Goal: Task Accomplishment & Management: Use online tool/utility

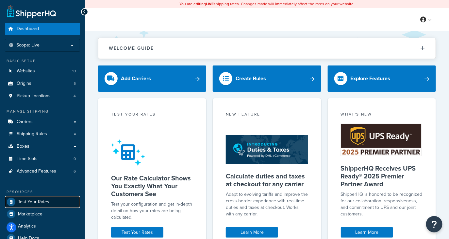
click at [24, 200] on span "Test Your Rates" at bounding box center [33, 202] width 31 height 6
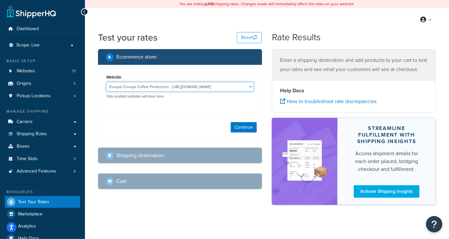
click at [174, 86] on select "Europe Covoya Coffee Production - [URL][DOMAIN_NAME] Rajnik [GEOGRAPHIC_DATA] -…" at bounding box center [180, 87] width 148 height 10
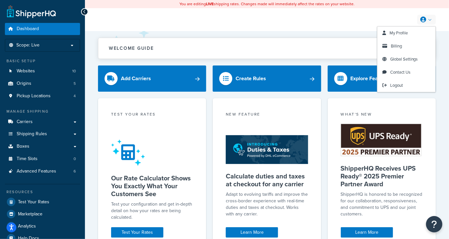
click at [429, 17] on link at bounding box center [427, 20] width 19 height 10
click at [400, 82] on span "Logout" at bounding box center [396, 85] width 13 height 6
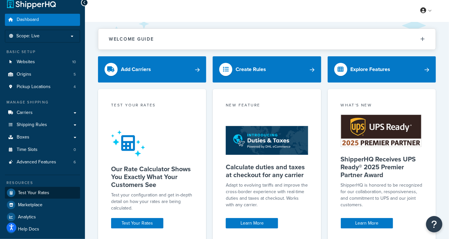
scroll to position [12, 0]
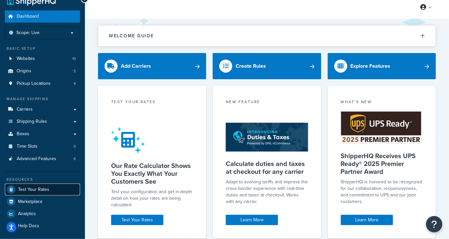
click at [43, 191] on span "Test Your Rates" at bounding box center [33, 190] width 31 height 6
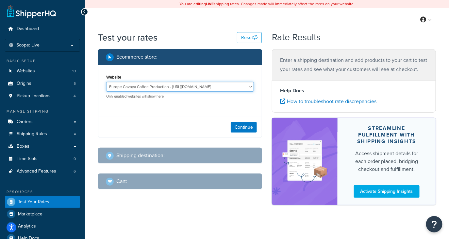
click at [193, 88] on select "Europe Covoya Coffee Production - [URL][DOMAIN_NAME] Rajnik [GEOGRAPHIC_DATA] -…" at bounding box center [180, 87] width 148 height 10
click at [185, 88] on select "Europe Covoya Coffee Production - [URL][DOMAIN_NAME] Rajnik [GEOGRAPHIC_DATA] -…" at bounding box center [180, 87] width 148 height 10
click at [106, 82] on select "Europe Covoya Coffee Production - [URL][DOMAIN_NAME] Rajnik [GEOGRAPHIC_DATA] -…" at bounding box center [180, 87] width 148 height 10
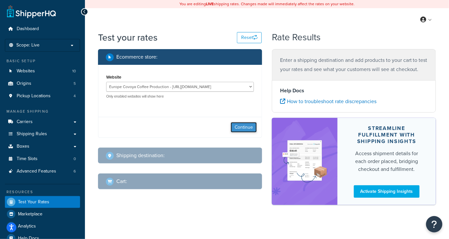
click at [243, 128] on button "Continue" at bounding box center [244, 127] width 26 height 10
select select "TX"
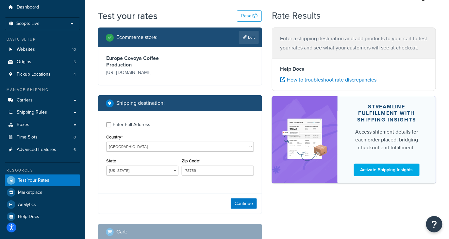
scroll to position [23, 0]
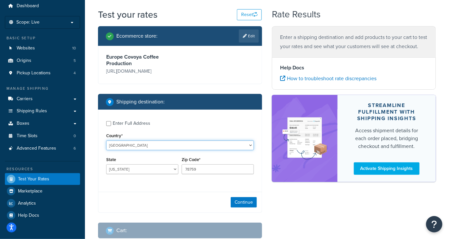
click at [154, 146] on select "United States United Kingdom Afghanistan Åland Islands Albania Algeria American…" at bounding box center [180, 145] width 148 height 10
select select "IT"
click at [106, 140] on select "United States United Kingdom Afghanistan Åland Islands Albania Algeria American…" at bounding box center [180, 145] width 148 height 10
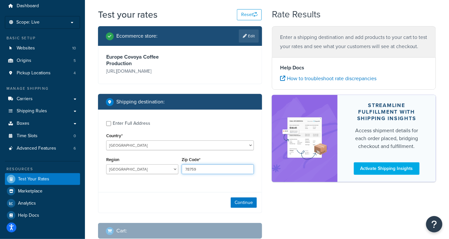
click at [205, 168] on input "78759" at bounding box center [218, 169] width 72 height 10
drag, startPoint x: 205, startPoint y: 168, endPoint x: 161, endPoint y: 163, distance: 44.5
click at [161, 163] on div "Region Agrigento Alessandria Ancona Aosta Arezzo Ascoli Piceno Asti Avellino Ba…" at bounding box center [180, 167] width 151 height 24
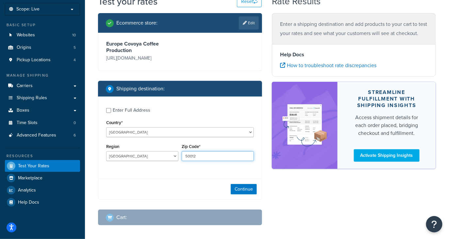
scroll to position [42, 0]
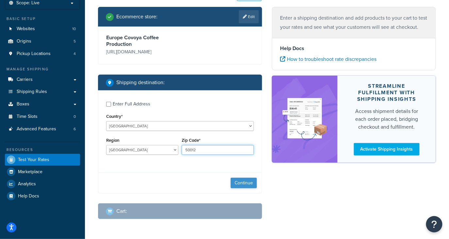
type input "50012"
click at [247, 185] on button "Continue" at bounding box center [244, 183] width 26 height 10
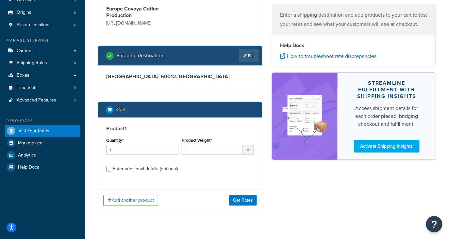
scroll to position [74, 0]
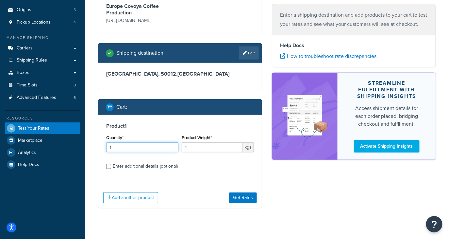
click at [125, 148] on input "1" at bounding box center [142, 147] width 72 height 10
type input "10"
click at [202, 145] on input "1" at bounding box center [212, 147] width 61 height 10
type input "60"
drag, startPoint x: 127, startPoint y: 148, endPoint x: 91, endPoint y: 142, distance: 36.6
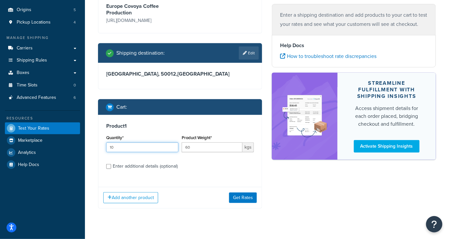
click at [91, 142] on div "Test your rates Reset Rate Results Ecommerce store : Edit Europe Covoya Coffee …" at bounding box center [267, 95] width 364 height 277
type input "1"
click at [203, 144] on input "60" at bounding box center [212, 147] width 61 height 10
drag, startPoint x: 203, startPoint y: 147, endPoint x: 162, endPoint y: 134, distance: 43.4
click at [162, 134] on div "Quantity* 1 Product Weight* 600 kgs" at bounding box center [180, 145] width 151 height 24
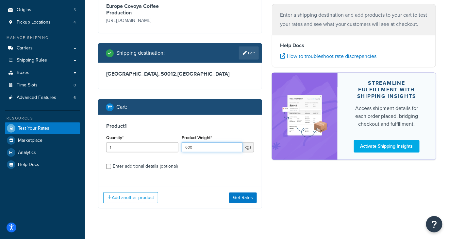
type input "600"
click at [131, 141] on div "Quantity* 1" at bounding box center [142, 142] width 72 height 19
click at [128, 150] on input "1" at bounding box center [142, 147] width 72 height 10
type input "10"
click at [209, 149] on input "600" at bounding box center [212, 147] width 61 height 10
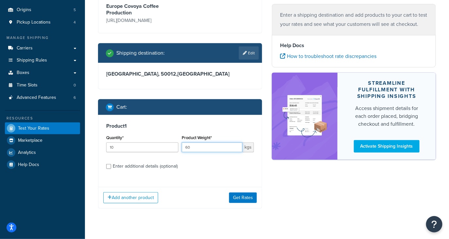
drag, startPoint x: 208, startPoint y: 145, endPoint x: 170, endPoint y: 146, distance: 38.3
click at [170, 146] on div "Quantity* 10 Product Weight* 60 kgs" at bounding box center [180, 145] width 151 height 24
click at [212, 149] on input "60" at bounding box center [212, 147] width 61 height 10
drag, startPoint x: 212, startPoint y: 149, endPoint x: 144, endPoint y: 132, distance: 70.8
click at [144, 132] on div "Product 1 Quantity* 10 Product Weight* 60 kgs Enter additional details (optiona…" at bounding box center [179, 148] width 163 height 67
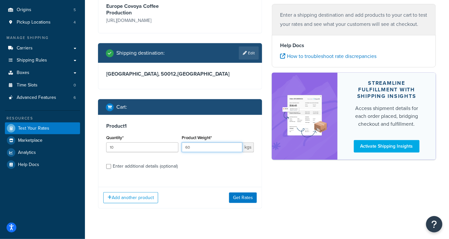
type input "60"
click at [176, 119] on div "Product 1 Quantity* 10 Product Weight* 60 kgs Enter additional details (optiona…" at bounding box center [179, 148] width 163 height 67
click at [198, 151] on input "60" at bounding box center [212, 147] width 61 height 10
drag, startPoint x: 200, startPoint y: 150, endPoint x: 177, endPoint y: 148, distance: 22.9
click at [177, 148] on div "Quantity* 10 Product Weight* 60 kgs" at bounding box center [180, 145] width 151 height 24
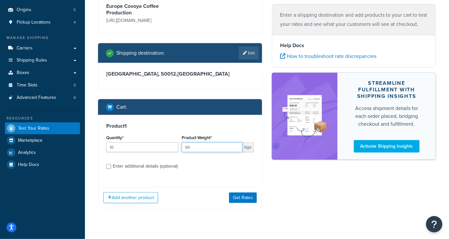
click at [195, 150] on input "60" at bounding box center [212, 147] width 61 height 10
click at [150, 145] on input "10" at bounding box center [142, 147] width 72 height 10
drag, startPoint x: 141, startPoint y: 148, endPoint x: 88, endPoint y: 145, distance: 52.7
click at [88, 145] on div "Test your rates Reset Rate Results Ecommerce store : Edit Europe Covoya Coffee …" at bounding box center [267, 95] width 364 height 277
click at [212, 145] on input "60" at bounding box center [212, 147] width 61 height 10
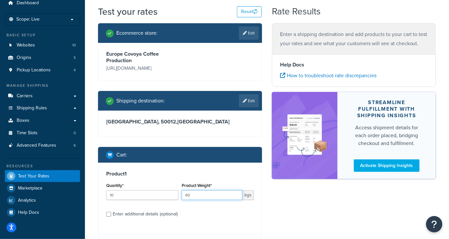
scroll to position [26, 0]
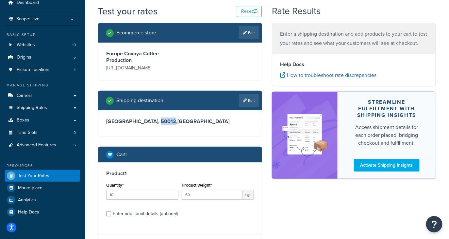
drag, startPoint x: 147, startPoint y: 121, endPoint x: 133, endPoint y: 121, distance: 14.1
click at [133, 121] on h3 "Agrigento, 50012 , Italy" at bounding box center [180, 121] width 148 height 7
drag, startPoint x: 161, startPoint y: 122, endPoint x: 150, endPoint y: 122, distance: 10.8
click at [150, 122] on h3 "Agrigento, 50012 , Italy" at bounding box center [180, 121] width 148 height 7
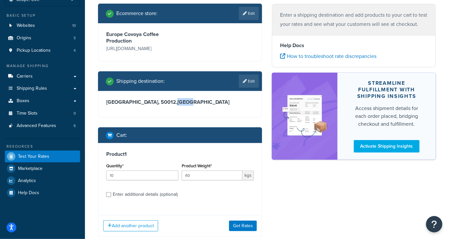
scroll to position [48, 0]
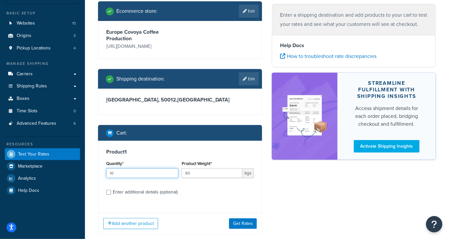
click at [154, 174] on input "10" at bounding box center [142, 173] width 72 height 10
click at [225, 174] on input "60" at bounding box center [212, 173] width 61 height 10
click at [134, 175] on input "10" at bounding box center [142, 173] width 72 height 10
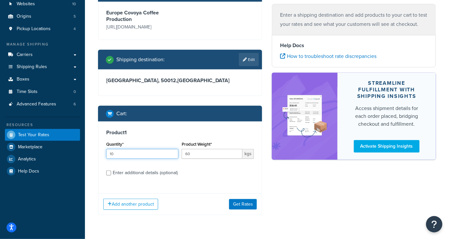
scroll to position [83, 0]
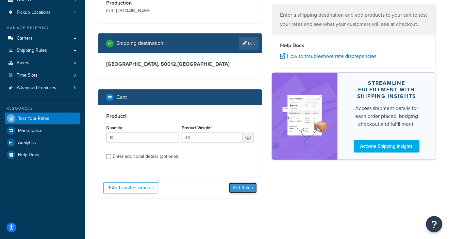
click at [248, 186] on button "Get Rates" at bounding box center [243, 187] width 28 height 10
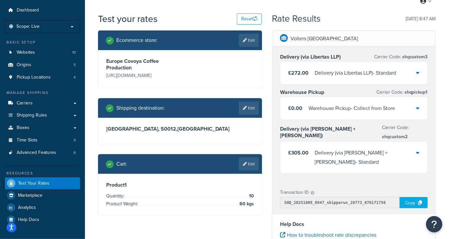
scroll to position [19, 0]
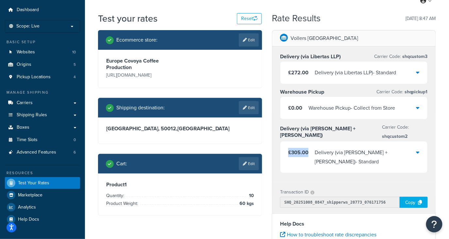
drag, startPoint x: 288, startPoint y: 144, endPoint x: 307, endPoint y: 144, distance: 18.6
click at [307, 148] on span "£305.00" at bounding box center [298, 152] width 20 height 8
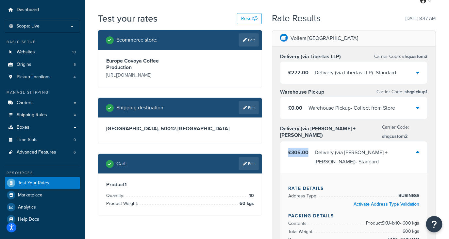
click at [301, 151] on div "£305.00 Delivery (via Kuehne + Nagel) - Standard" at bounding box center [354, 156] width 147 height 31
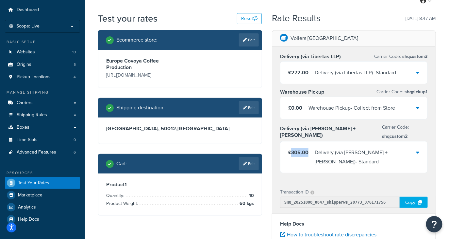
drag, startPoint x: 291, startPoint y: 144, endPoint x: 309, endPoint y: 142, distance: 18.4
click at [309, 148] on div "£305.00 Delivery (via Kuehne + Nagel) - Standard" at bounding box center [352, 157] width 128 height 18
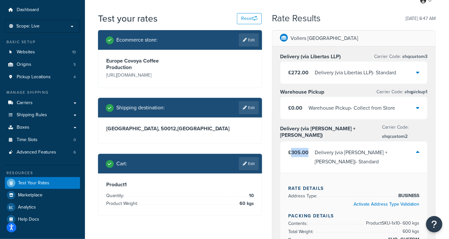
click at [307, 147] on div "£305.00 Delivery (via Kuehne + Nagel) - Standard" at bounding box center [354, 156] width 147 height 31
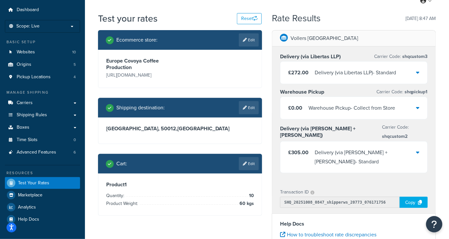
click at [312, 148] on div "£305.00 Delivery (via Kuehne + Nagel) - Standard" at bounding box center [352, 157] width 128 height 18
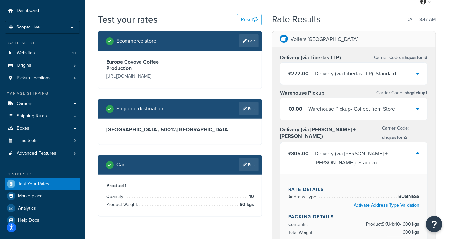
scroll to position [17, 0]
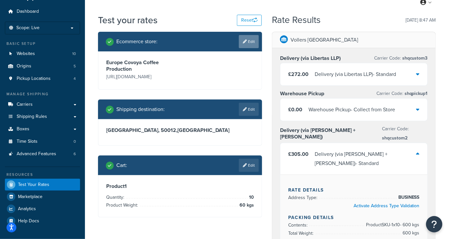
click at [250, 42] on link "Edit" at bounding box center [249, 41] width 20 height 13
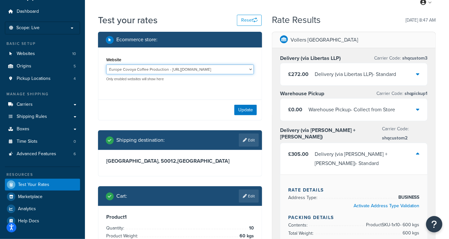
click at [165, 71] on select "Europe Covoya Coffee Production - [URL][DOMAIN_NAME] Rajnik [GEOGRAPHIC_DATA] -…" at bounding box center [180, 69] width 148 height 10
select select "5cb14d3f03869f532086d8dfa9bd93c8"
click at [106, 64] on select "Europe Covoya Coffee Production - [URL][DOMAIN_NAME] Rajnik [GEOGRAPHIC_DATA] -…" at bounding box center [180, 69] width 148 height 10
click at [244, 112] on button "Update" at bounding box center [245, 110] width 23 height 10
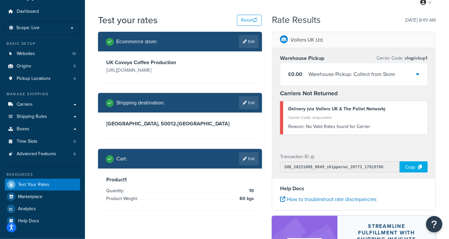
scroll to position [24, 0]
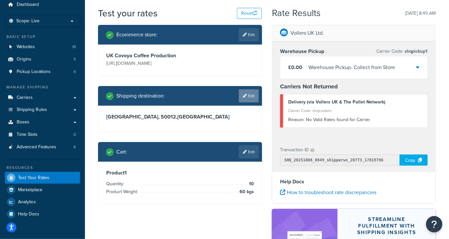
click at [251, 99] on link "Edit" at bounding box center [249, 95] width 20 height 13
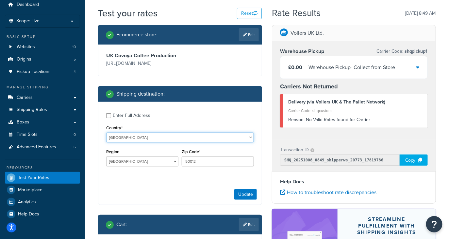
click at [155, 138] on select "United States United Kingdom Afghanistan Åland Islands Albania Algeria American…" at bounding box center [180, 137] width 148 height 10
select select "GB"
click at [106, 132] on select "United States United Kingdom Afghanistan Åland Islands Albania Algeria American…" at bounding box center [180, 137] width 148 height 10
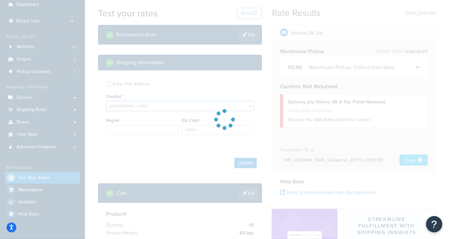
type input "AG"
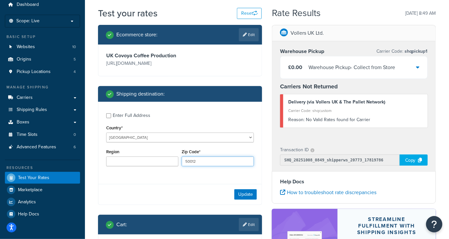
drag, startPoint x: 199, startPoint y: 161, endPoint x: 148, endPoint y: 141, distance: 55.2
click at [148, 141] on div "Enter Full Address Country* United States United Kingdom Afghanistan Åland Isla…" at bounding box center [179, 140] width 163 height 77
type input "L19 2PH"
click at [132, 171] on div "Region" at bounding box center [143, 159] width 76 height 24
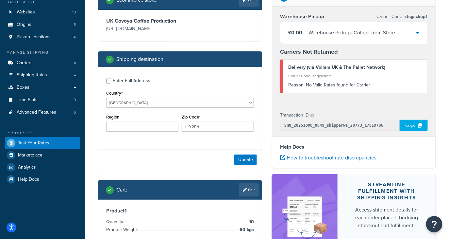
scroll to position [67, 0]
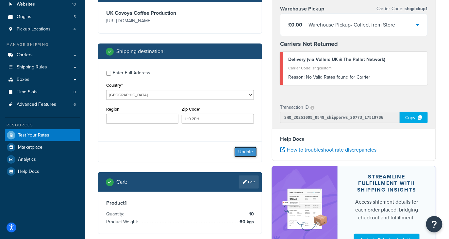
click at [244, 151] on button "Update" at bounding box center [245, 151] width 23 height 10
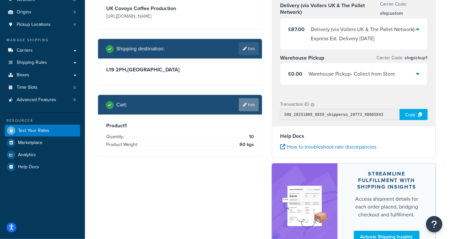
scroll to position [72, 0]
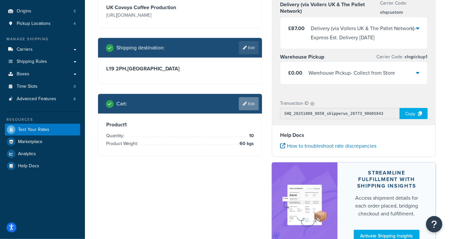
click at [250, 106] on link "Edit" at bounding box center [249, 103] width 20 height 13
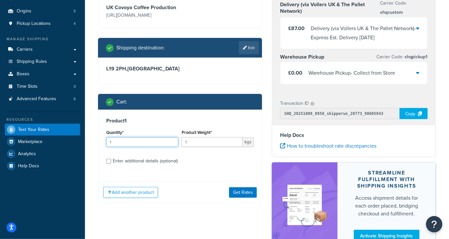
click at [144, 144] on input "1" at bounding box center [142, 142] width 72 height 10
type input "5"
click at [218, 149] on div "Product Weight* 1 kgs" at bounding box center [218, 140] width 76 height 24
click at [213, 140] on input "1" at bounding box center [212, 142] width 61 height 10
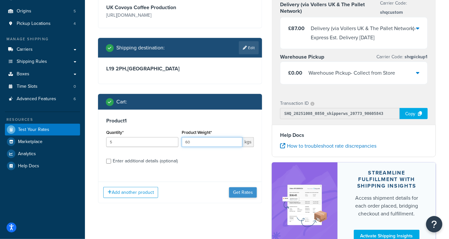
type input "60"
click at [247, 192] on button "Get Rates" at bounding box center [243, 192] width 28 height 10
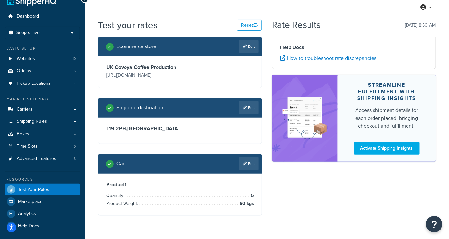
scroll to position [11, 0]
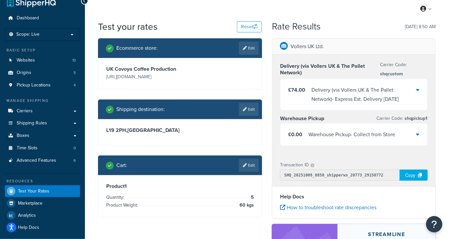
drag, startPoint x: 383, startPoint y: 100, endPoint x: 283, endPoint y: 85, distance: 100.9
click at [283, 85] on div "£74.00 Delivery (via Vollers UK & The Pallet Network) - Express Est. Delivery M…" at bounding box center [354, 94] width 147 height 31
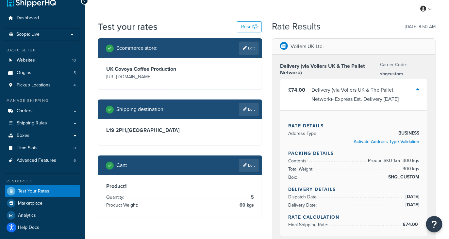
scroll to position [13, 0]
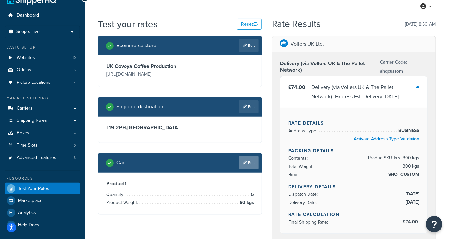
click at [253, 165] on link "Edit" at bounding box center [249, 162] width 20 height 13
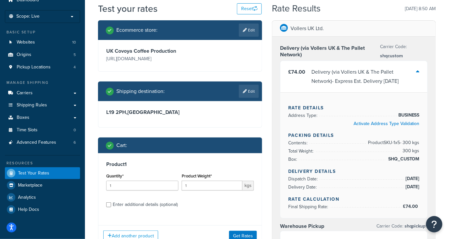
scroll to position [43, 0]
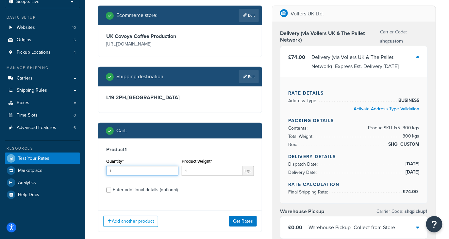
click at [136, 173] on input "1" at bounding box center [142, 171] width 72 height 10
type input "20"
click at [214, 169] on input "1" at bounding box center [212, 171] width 61 height 10
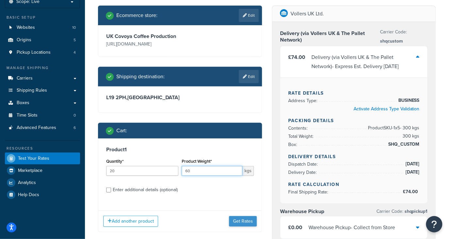
type input "60"
click at [243, 220] on button "Get Rates" at bounding box center [243, 221] width 28 height 10
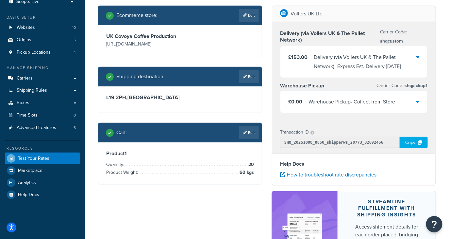
scroll to position [0, 0]
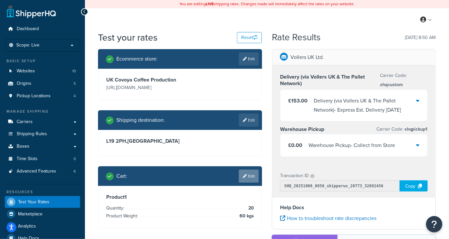
click at [245, 176] on icon at bounding box center [245, 176] width 4 height 4
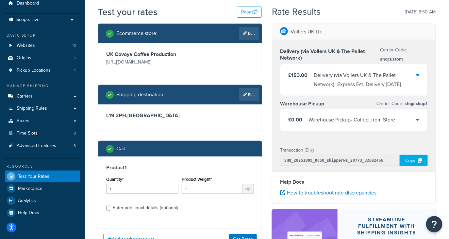
scroll to position [34, 0]
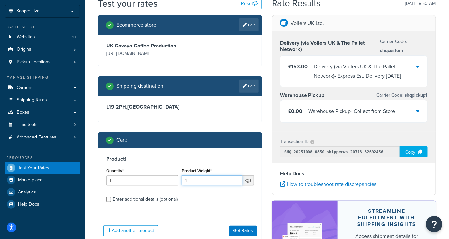
click at [201, 182] on input "1" at bounding box center [212, 180] width 61 height 10
type input "69"
click at [144, 179] on input "1" at bounding box center [142, 180] width 72 height 10
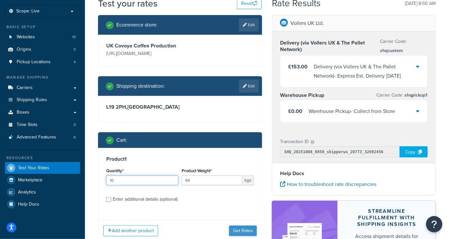
type input "10"
click at [244, 230] on button "Get Rates" at bounding box center [243, 230] width 28 height 10
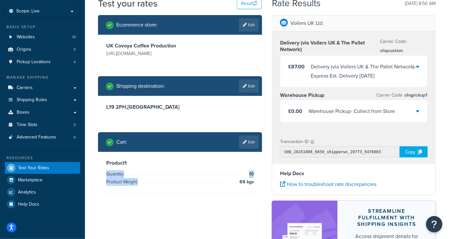
drag, startPoint x: 254, startPoint y: 184, endPoint x: 252, endPoint y: 154, distance: 30.1
click at [252, 158] on div "Product 1 Quantity: 10 Product Weight: 69 kgs" at bounding box center [179, 173] width 163 height 42
click at [252, 139] on link "Edit" at bounding box center [249, 141] width 20 height 13
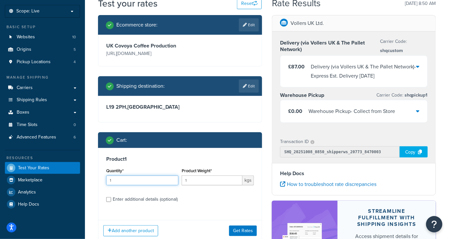
click at [159, 187] on div "Quantity* 1" at bounding box center [143, 178] width 76 height 24
click at [200, 177] on input "1" at bounding box center [212, 180] width 61 height 10
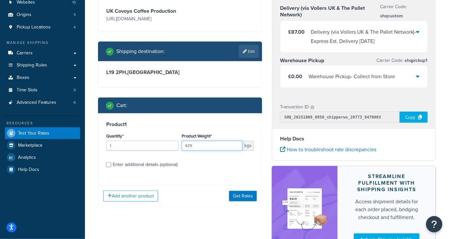
scroll to position [69, 0]
type input "629"
click at [244, 197] on button "Get Rates" at bounding box center [243, 196] width 28 height 10
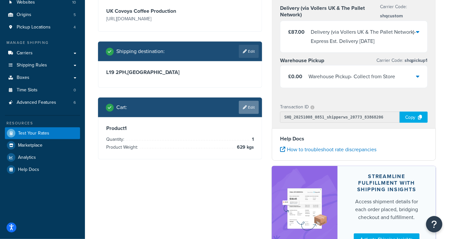
click at [251, 108] on link "Edit" at bounding box center [249, 107] width 20 height 13
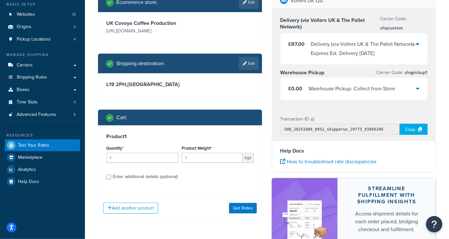
scroll to position [60, 0]
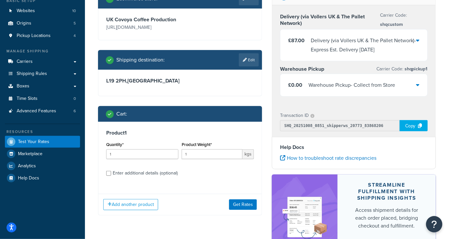
click at [131, 161] on div "Quantity* 1" at bounding box center [143, 152] width 76 height 24
click at [127, 157] on input "1" at bounding box center [142, 154] width 72 height 10
click at [201, 155] on input "1" at bounding box center [212, 154] width 61 height 10
type input "600"
click at [251, 208] on button "Get Rates" at bounding box center [243, 204] width 28 height 10
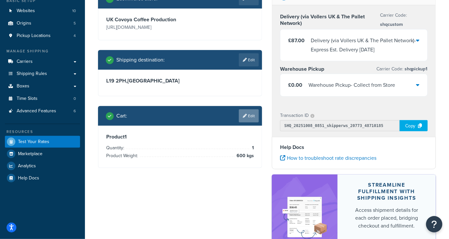
click at [242, 110] on link "Edit" at bounding box center [249, 115] width 20 height 13
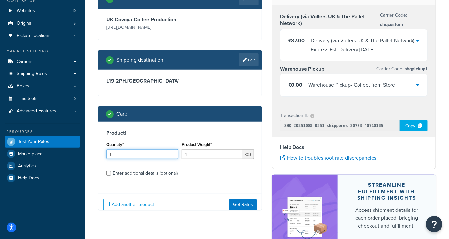
click at [132, 155] on input "1" at bounding box center [142, 154] width 72 height 10
type input "10"
click at [195, 155] on input "1" at bounding box center [212, 154] width 61 height 10
type input "60"
click at [246, 205] on button "Get Rates" at bounding box center [243, 204] width 28 height 10
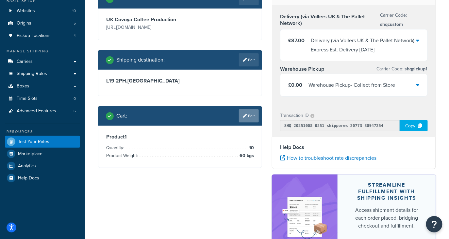
click at [250, 122] on link "Edit" at bounding box center [249, 115] width 20 height 13
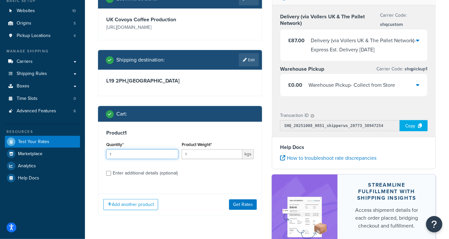
click at [141, 156] on input "1" at bounding box center [142, 154] width 72 height 10
click at [194, 152] on input "1" at bounding box center [212, 154] width 61 height 10
type input "60"
click at [148, 154] on input "1" at bounding box center [142, 154] width 72 height 10
type input "1"
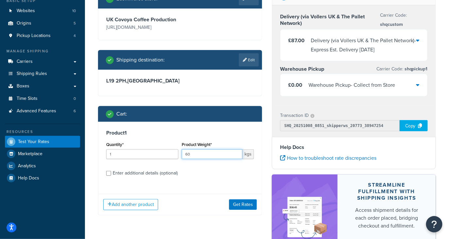
click at [212, 151] on input "60" at bounding box center [212, 154] width 61 height 10
type input "6"
type input "805.036"
click at [234, 205] on button "Get Rates" at bounding box center [243, 204] width 28 height 10
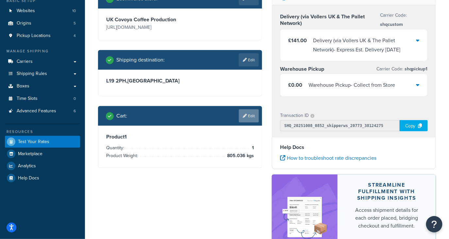
click at [249, 121] on link "Edit" at bounding box center [249, 115] width 20 height 13
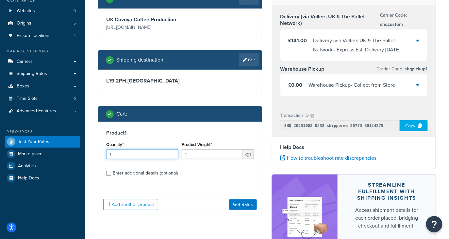
click at [146, 153] on input "1" at bounding box center [142, 154] width 72 height 10
type input "10"
click at [211, 154] on input "1" at bounding box center [212, 154] width 61 height 10
type input "70"
click at [237, 204] on button "Get Rates" at bounding box center [243, 204] width 28 height 10
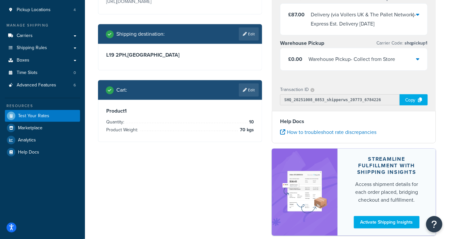
scroll to position [86, 0]
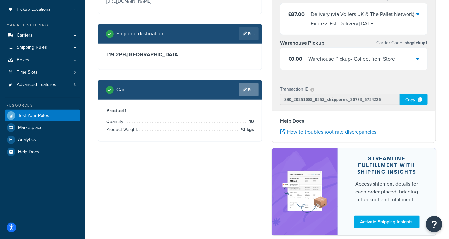
click at [246, 90] on link "Edit" at bounding box center [249, 89] width 20 height 13
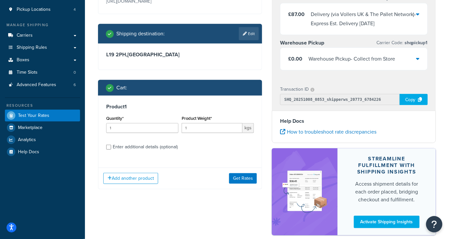
click at [139, 134] on div "Quantity* 1" at bounding box center [143, 126] width 76 height 24
click at [135, 128] on input "1" at bounding box center [142, 128] width 72 height 10
type input "11"
click at [190, 129] on input "1" at bounding box center [212, 128] width 61 height 10
type input "70"
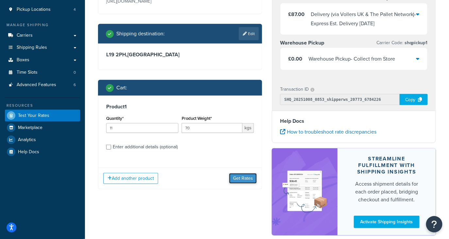
click at [241, 174] on button "Get Rates" at bounding box center [243, 178] width 28 height 10
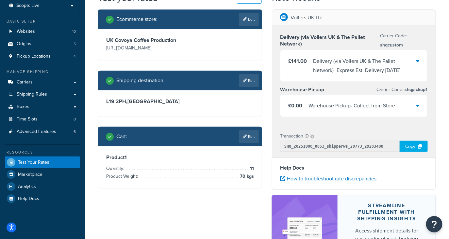
scroll to position [34, 0]
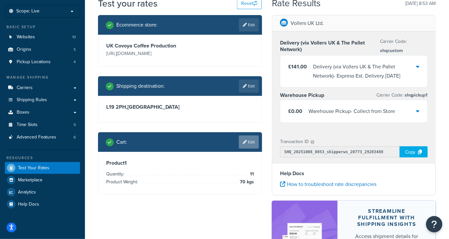
click at [252, 145] on link "Edit" at bounding box center [249, 141] width 20 height 13
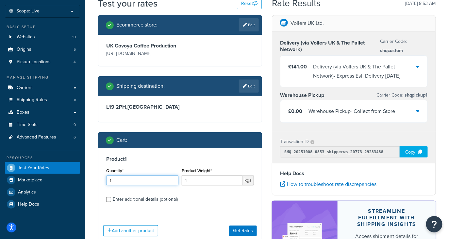
click at [152, 179] on input "1" at bounding box center [142, 180] width 72 height 10
type input "11"
click at [214, 189] on div "Product Weight* 1 kgs" at bounding box center [218, 178] width 76 height 24
click at [213, 177] on input "1" at bounding box center [212, 180] width 61 height 10
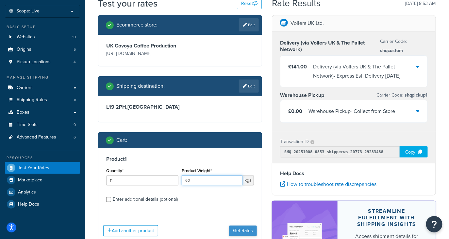
type input "60"
click at [249, 230] on button "Get Rates" at bounding box center [243, 230] width 28 height 10
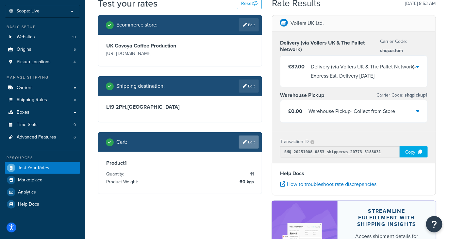
click at [248, 147] on link "Edit" at bounding box center [249, 141] width 20 height 13
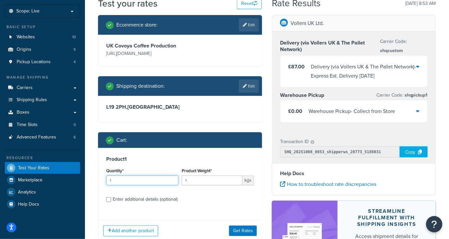
click at [131, 180] on input "1" at bounding box center [142, 180] width 72 height 10
type input "40"
click at [205, 175] on input "1" at bounding box center [212, 180] width 61 height 10
click at [202, 181] on input "1" at bounding box center [212, 180] width 61 height 10
type input "60"
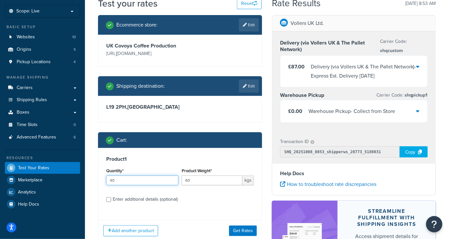
click at [120, 177] on input "40" at bounding box center [142, 180] width 72 height 10
type input "4"
type input "35"
click at [250, 231] on button "Get Rates" at bounding box center [243, 230] width 28 height 10
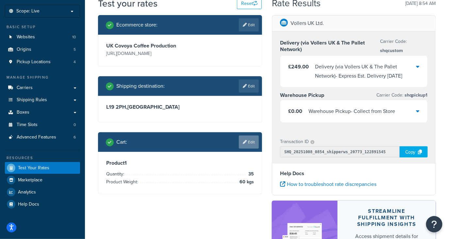
click at [251, 145] on link "Edit" at bounding box center [249, 141] width 20 height 13
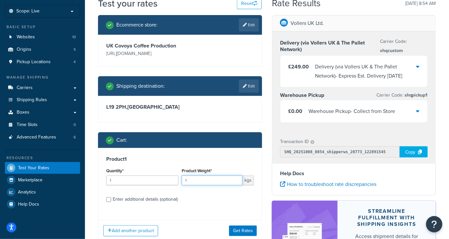
click at [195, 183] on input "1" at bounding box center [212, 180] width 61 height 10
